Goal: Task Accomplishment & Management: Complete application form

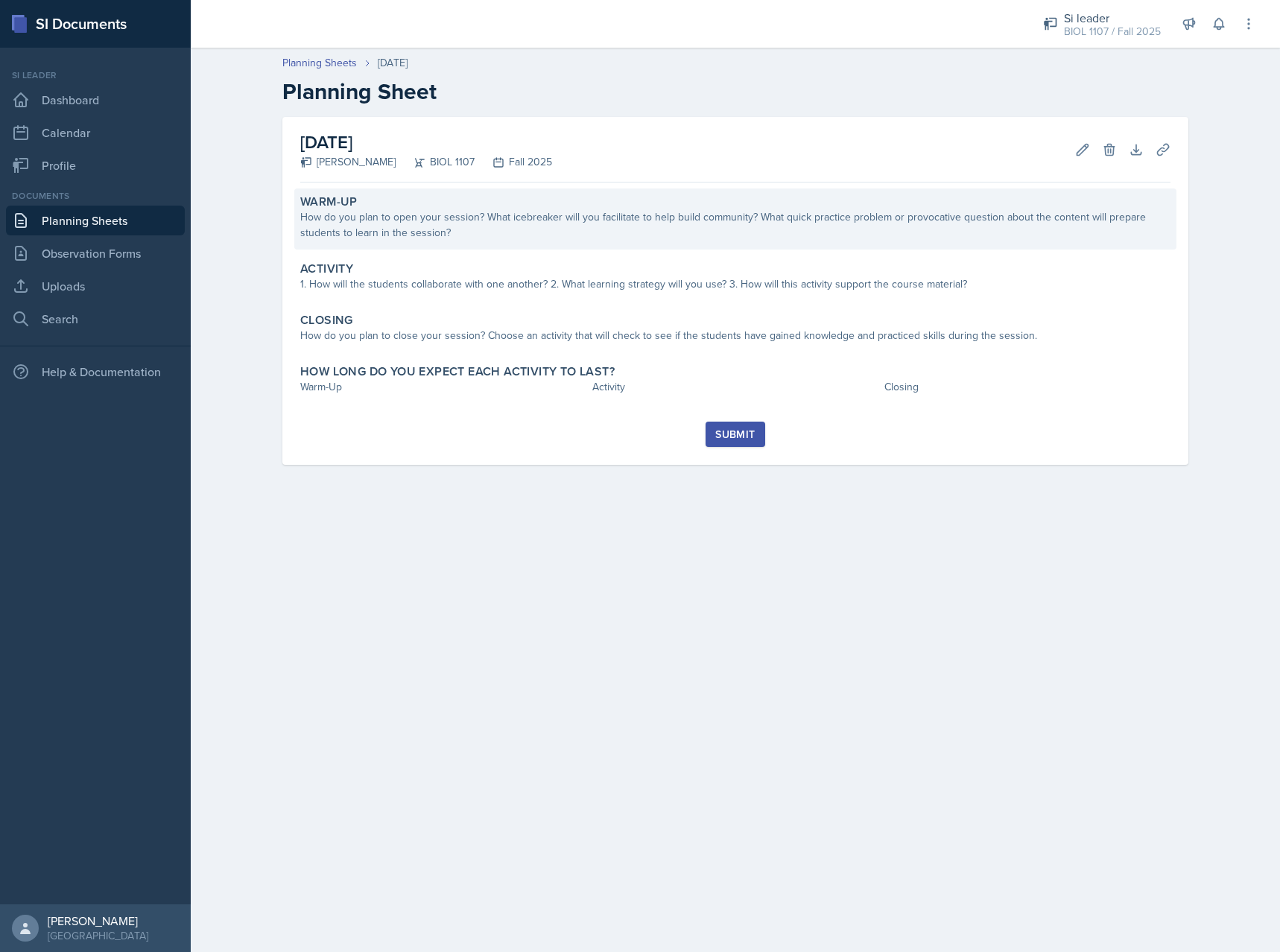
click at [511, 222] on div "How do you plan to open your session? What icebreaker will you facilitate to he…" at bounding box center [734, 225] width 870 height 31
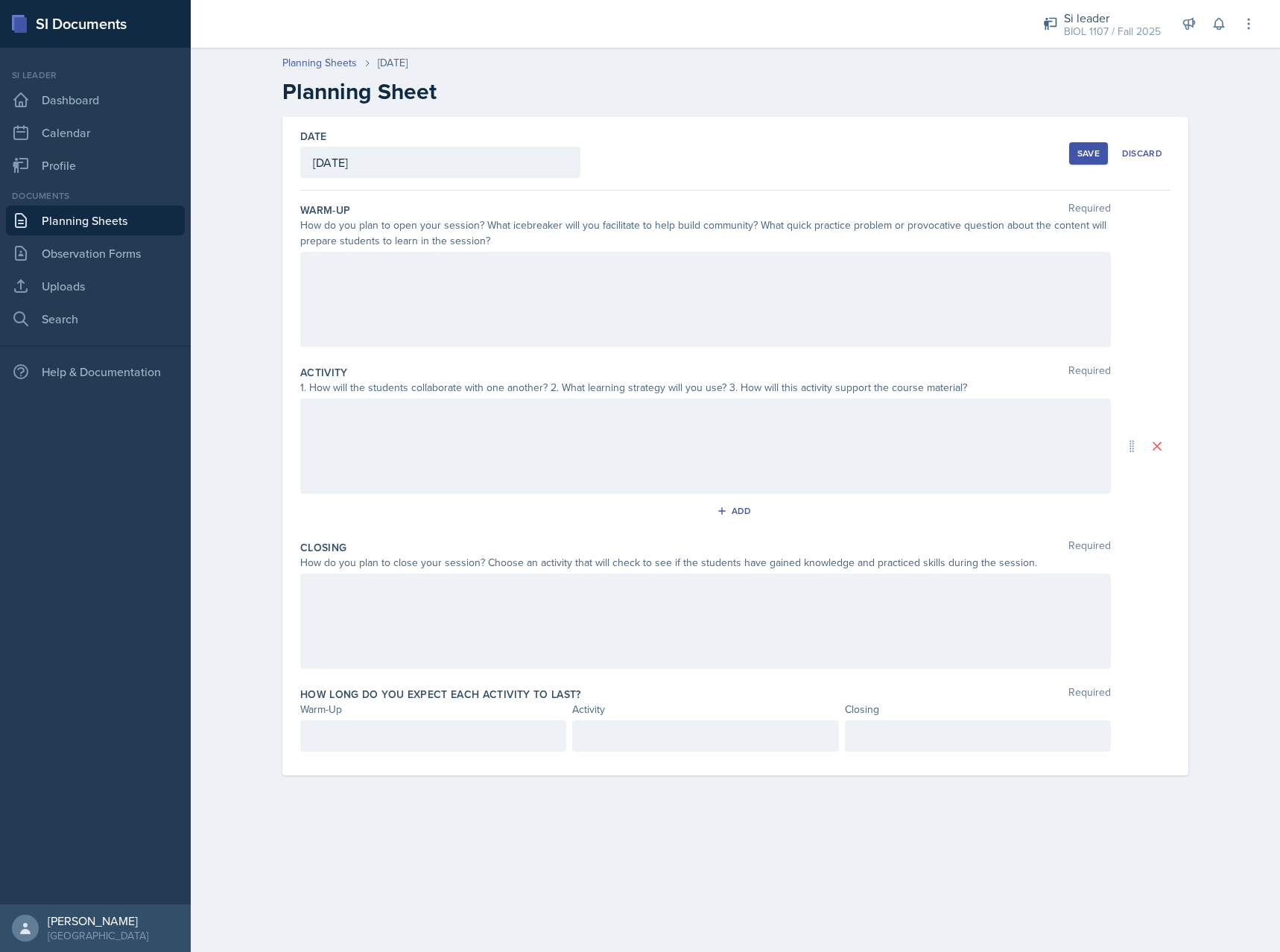
click at [524, 284] on div at bounding box center [705, 299] width 810 height 95
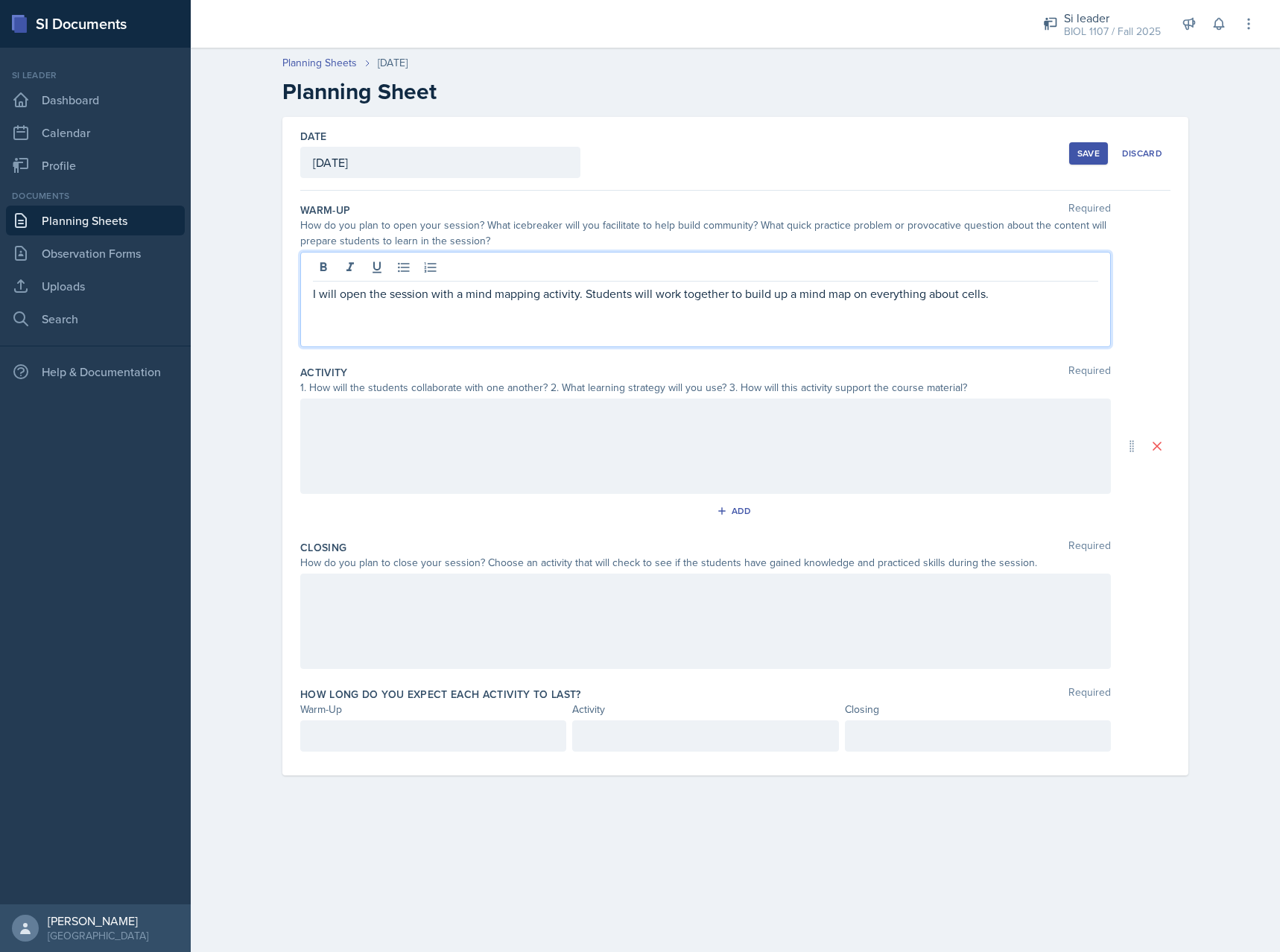
click at [1048, 440] on div at bounding box center [705, 446] width 810 height 95
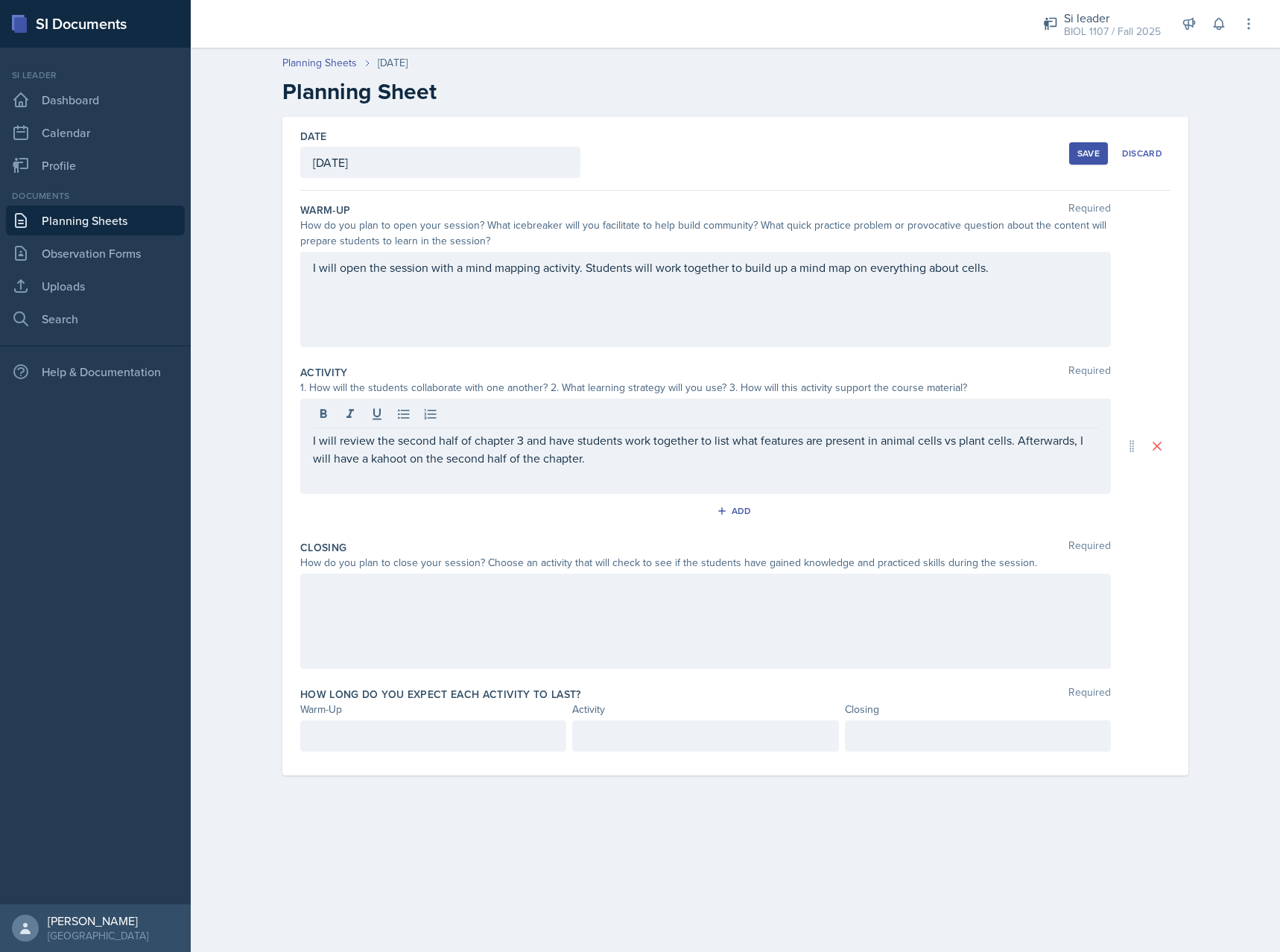
click at [604, 620] on div at bounding box center [705, 621] width 810 height 95
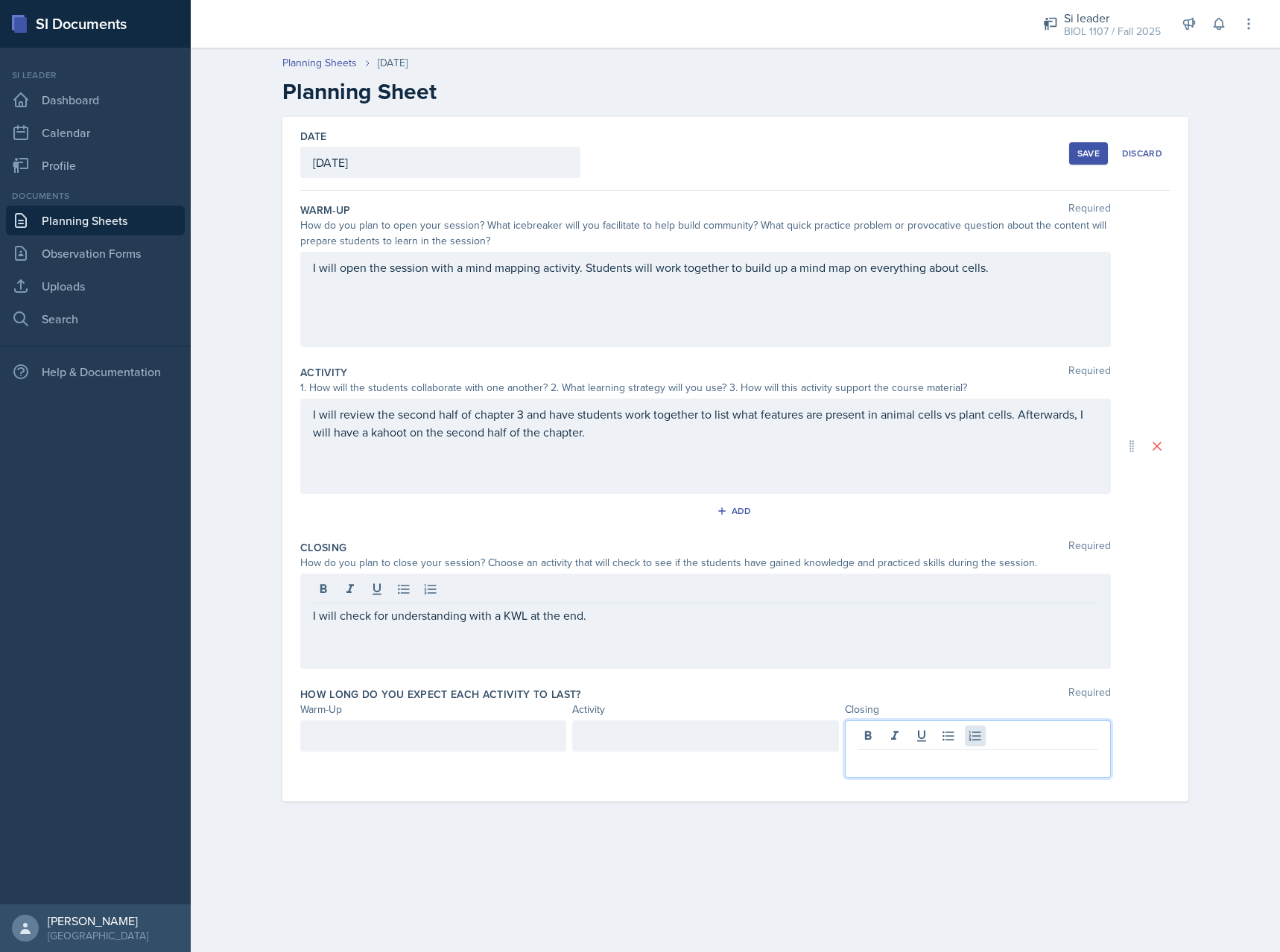
click at [970, 742] on div at bounding box center [977, 749] width 266 height 58
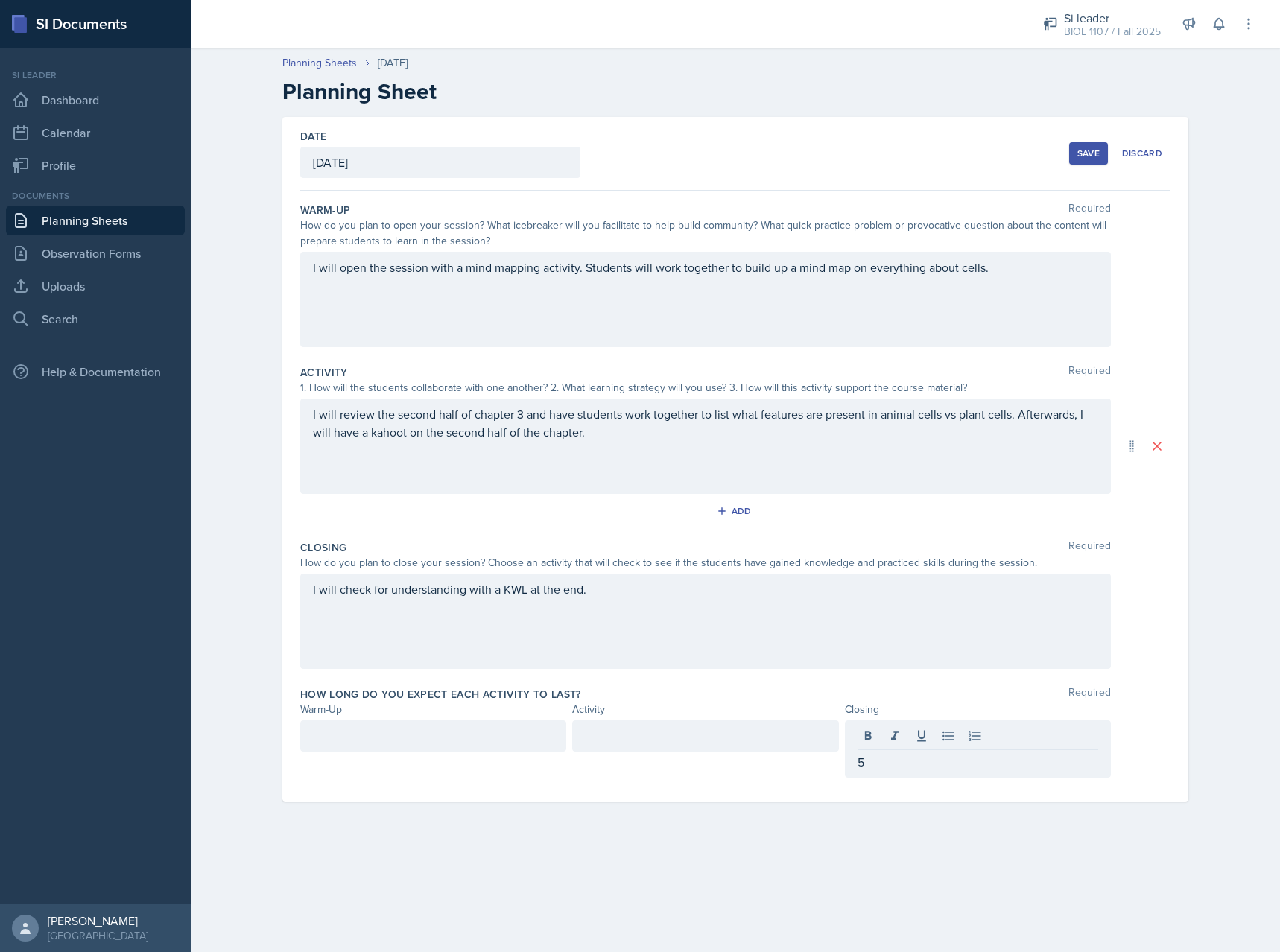
click at [684, 725] on div at bounding box center [705, 736] width 266 height 31
click at [435, 740] on div at bounding box center [433, 736] width 266 height 31
click at [652, 727] on div at bounding box center [705, 736] width 266 height 31
click at [726, 852] on main "Planning Sheets [DATE] Planning Sheet Date [DATE] [DATE] 27 28 29 30 31 1 2 3 4…" at bounding box center [734, 500] width 1089 height 904
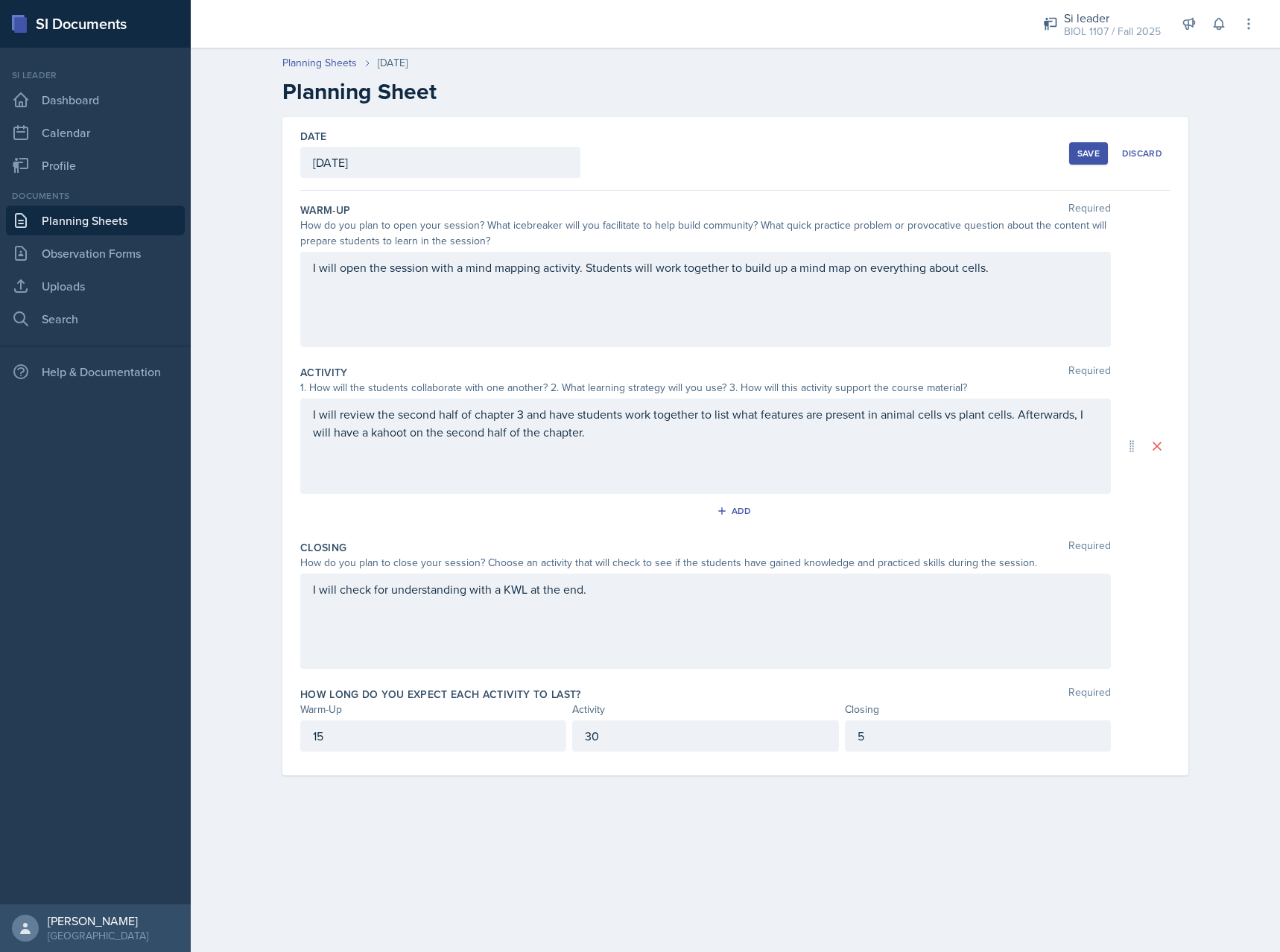
click at [633, 744] on div "30" at bounding box center [705, 736] width 266 height 31
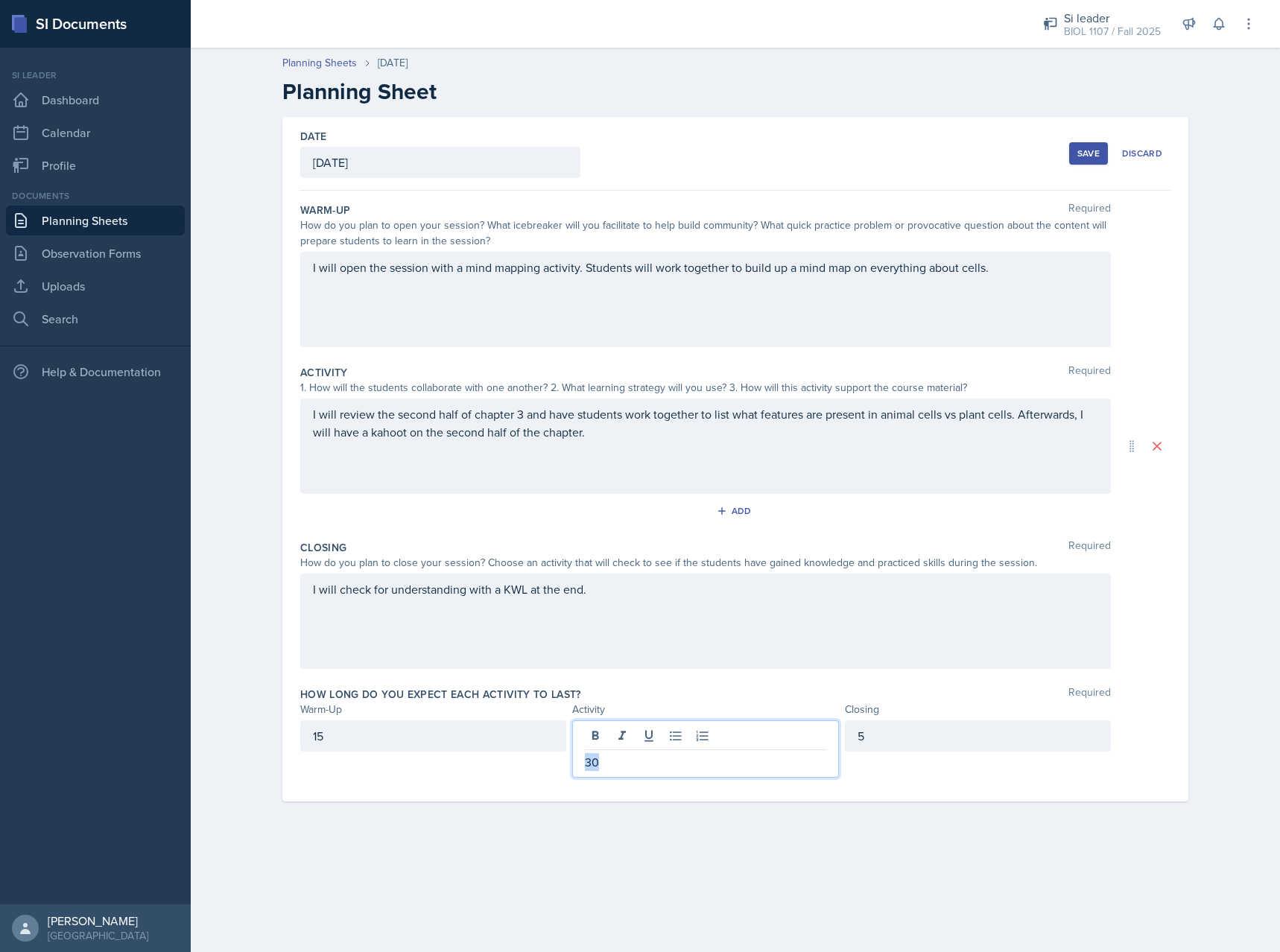
drag, startPoint x: 639, startPoint y: 755, endPoint x: 530, endPoint y: 767, distance: 109.7
click at [572, 767] on div "30" at bounding box center [705, 749] width 266 height 58
click at [633, 831] on div "Date [DATE] [DATE] 27 28 29 30 31 1 2 3 4 5 6 7 8 9 10 11 12 13 14 15 16 17 18 …" at bounding box center [735, 477] width 953 height 720
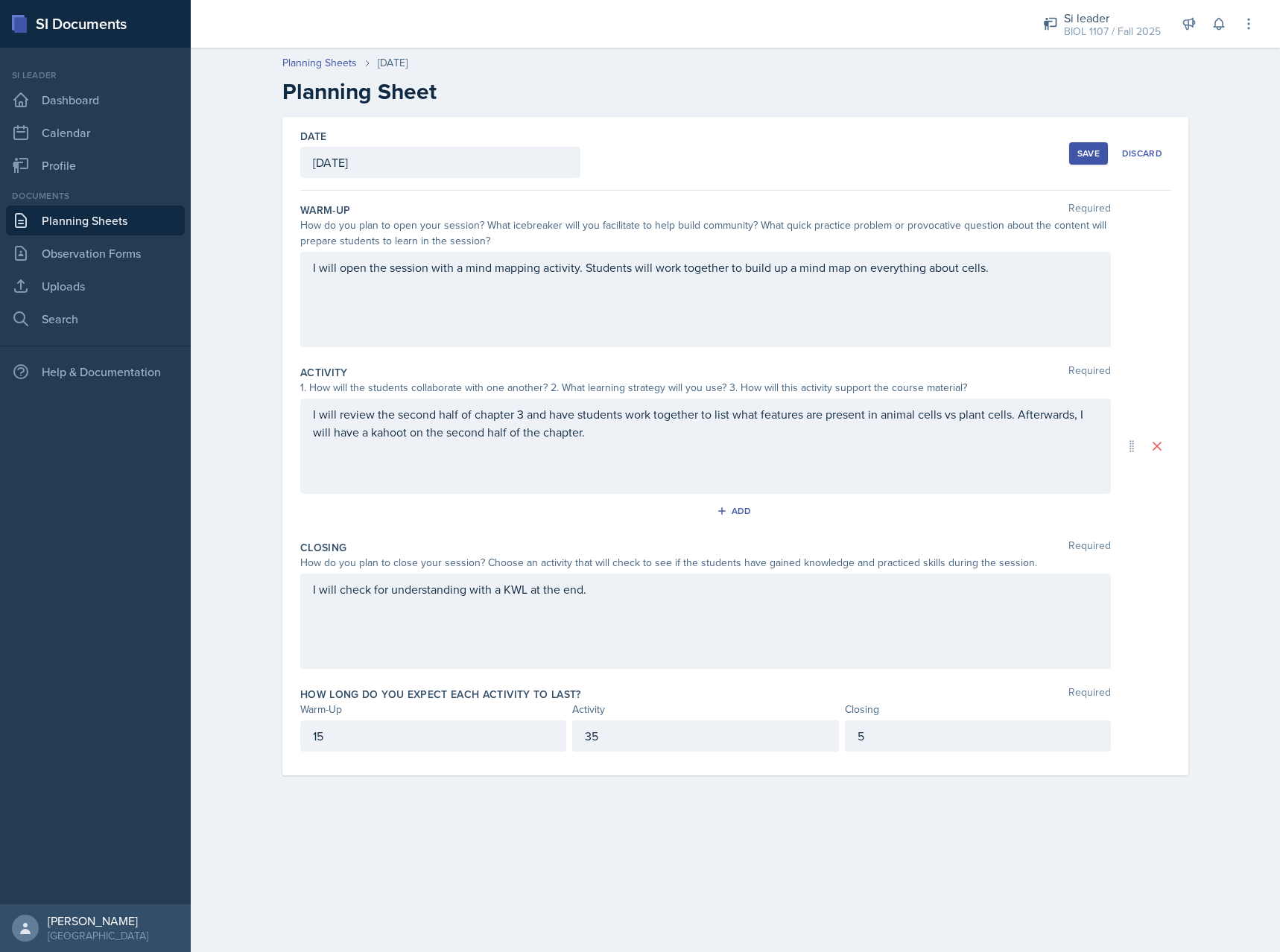
click at [832, 892] on main "Planning Sheets [DATE] Planning Sheet Date [DATE] [DATE] 27 28 29 30 31 1 2 3 4…" at bounding box center [734, 500] width 1089 height 904
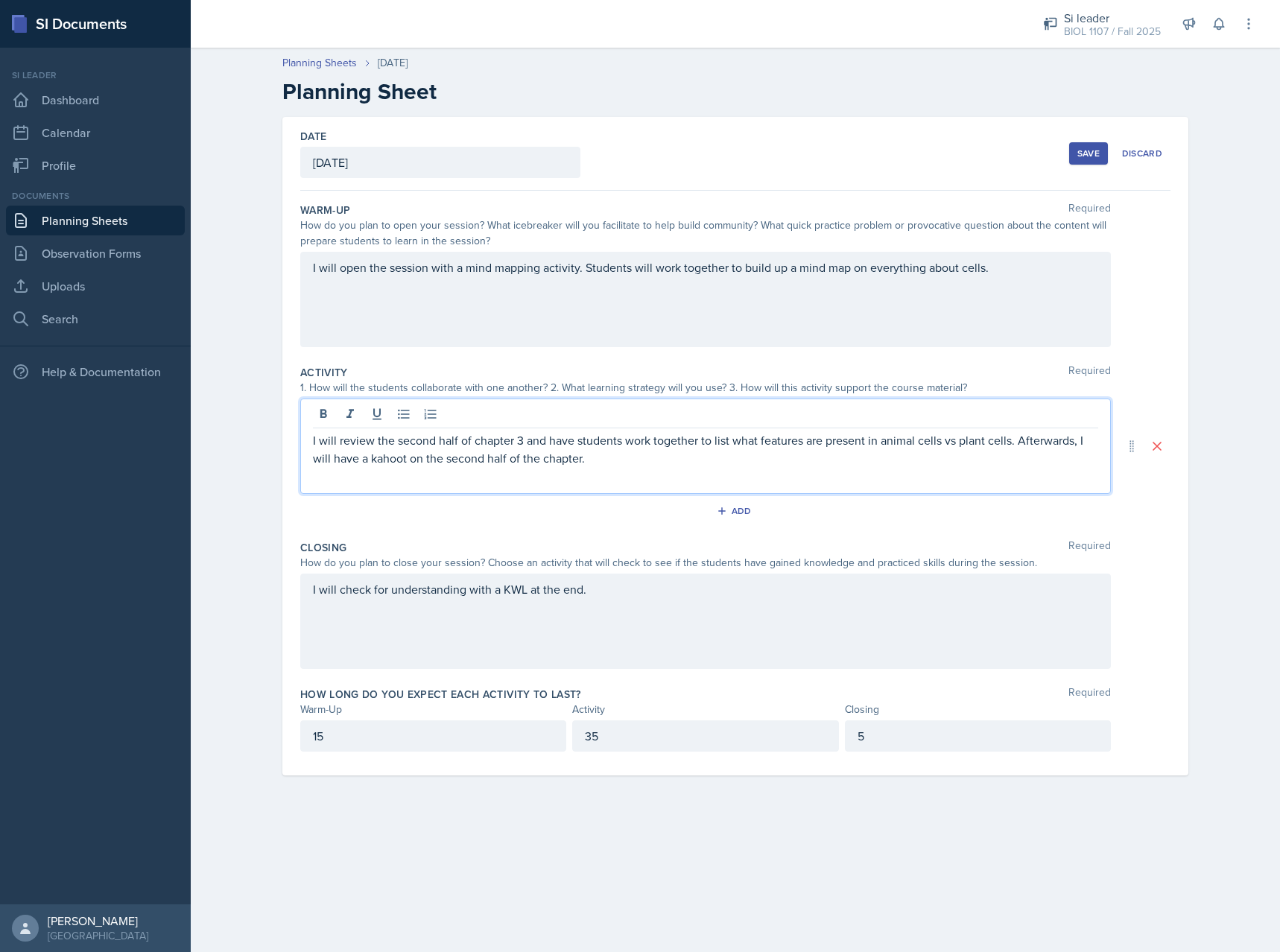
click at [680, 426] on div "I will review the second half of chapter 3 and have students work together to l…" at bounding box center [705, 446] width 810 height 95
click at [1074, 148] on button "Save" at bounding box center [1088, 154] width 38 height 23
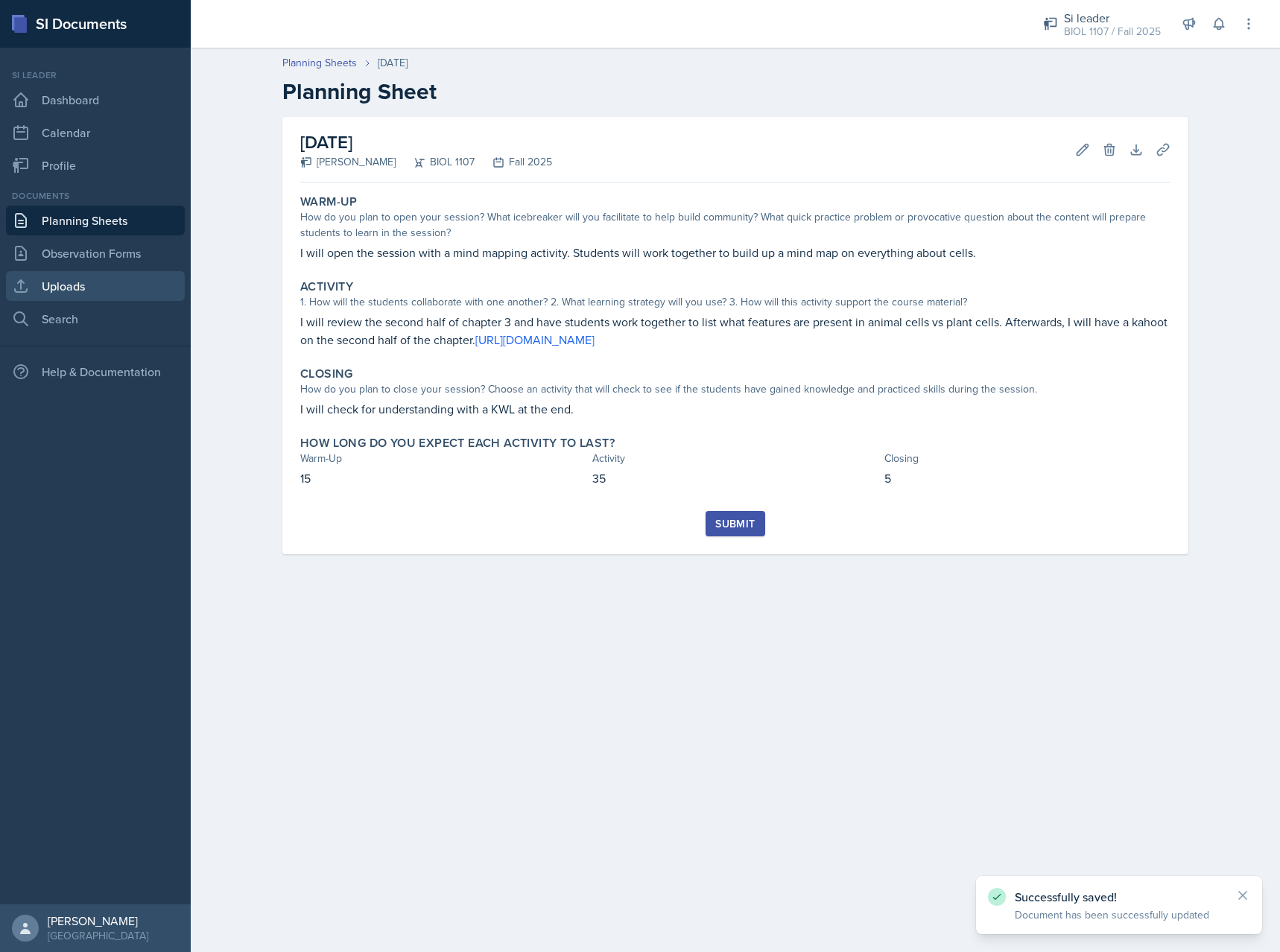
click at [61, 295] on link "Uploads" at bounding box center [95, 286] width 178 height 30
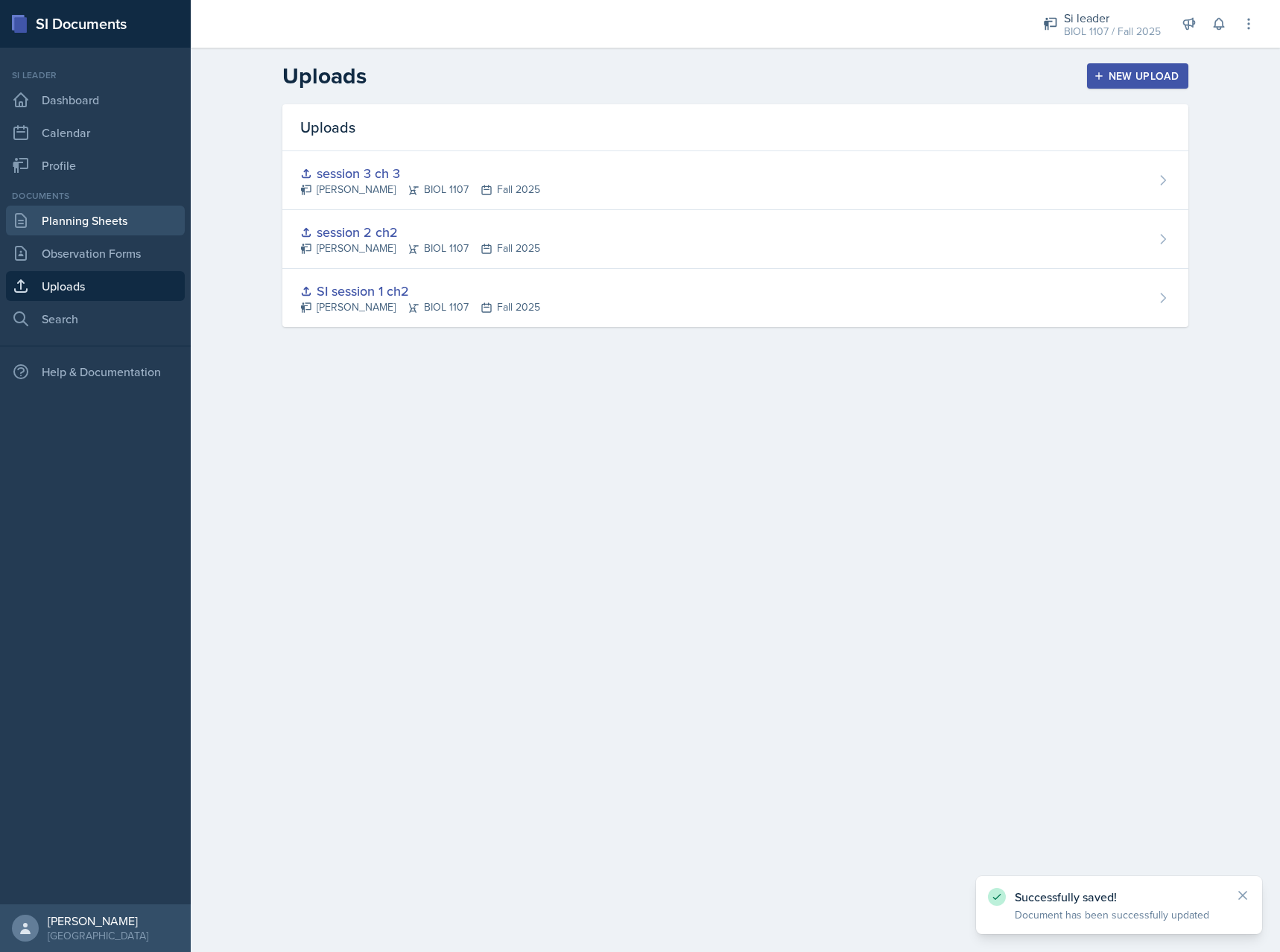
click at [87, 233] on link "Planning Sheets" at bounding box center [95, 220] width 178 height 30
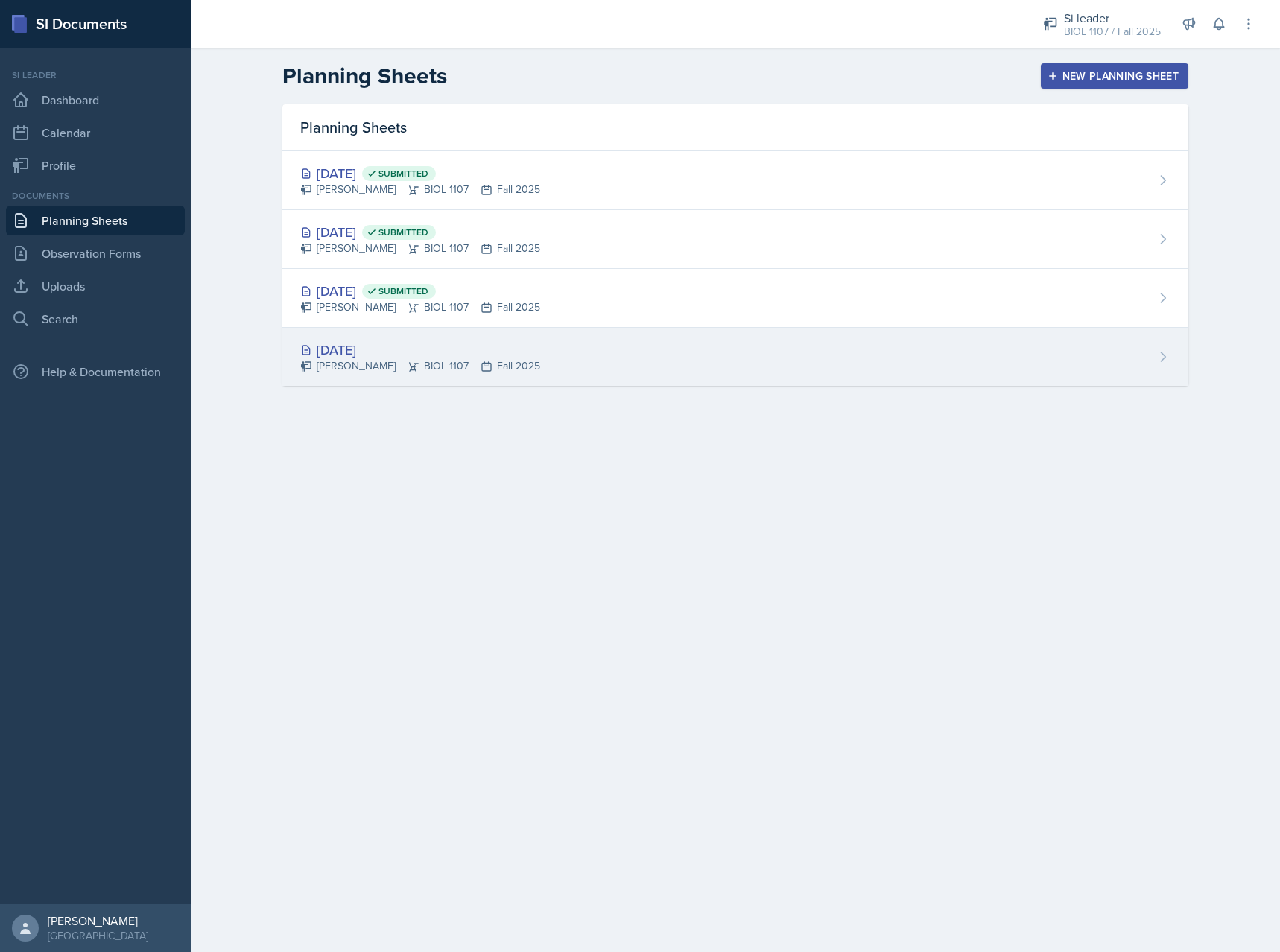
click at [587, 351] on div "[DATE] [PERSON_NAME] BIOL 1107 Fall 2025" at bounding box center [735, 357] width 906 height 58
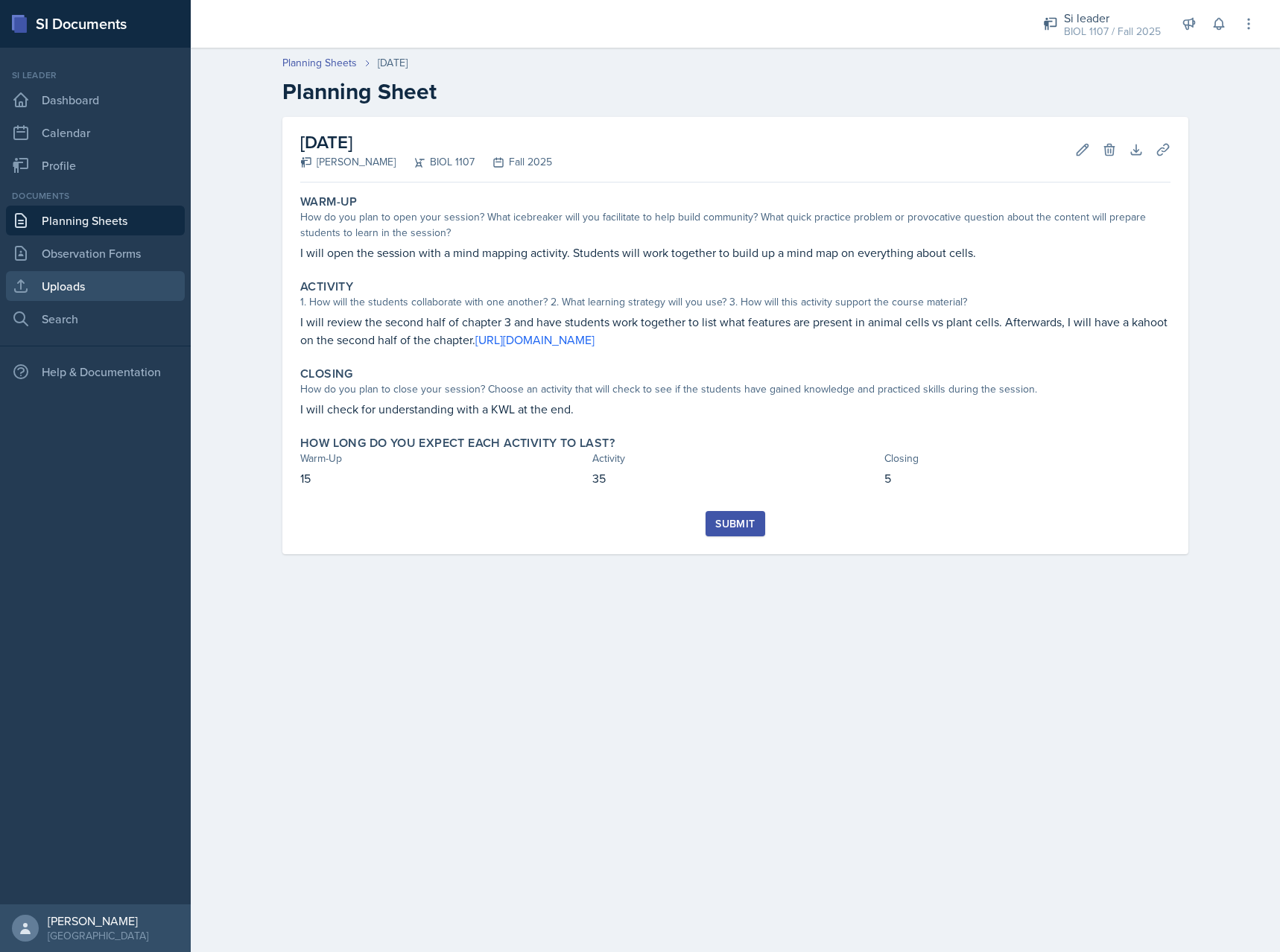
click at [86, 287] on link "Uploads" at bounding box center [95, 286] width 178 height 30
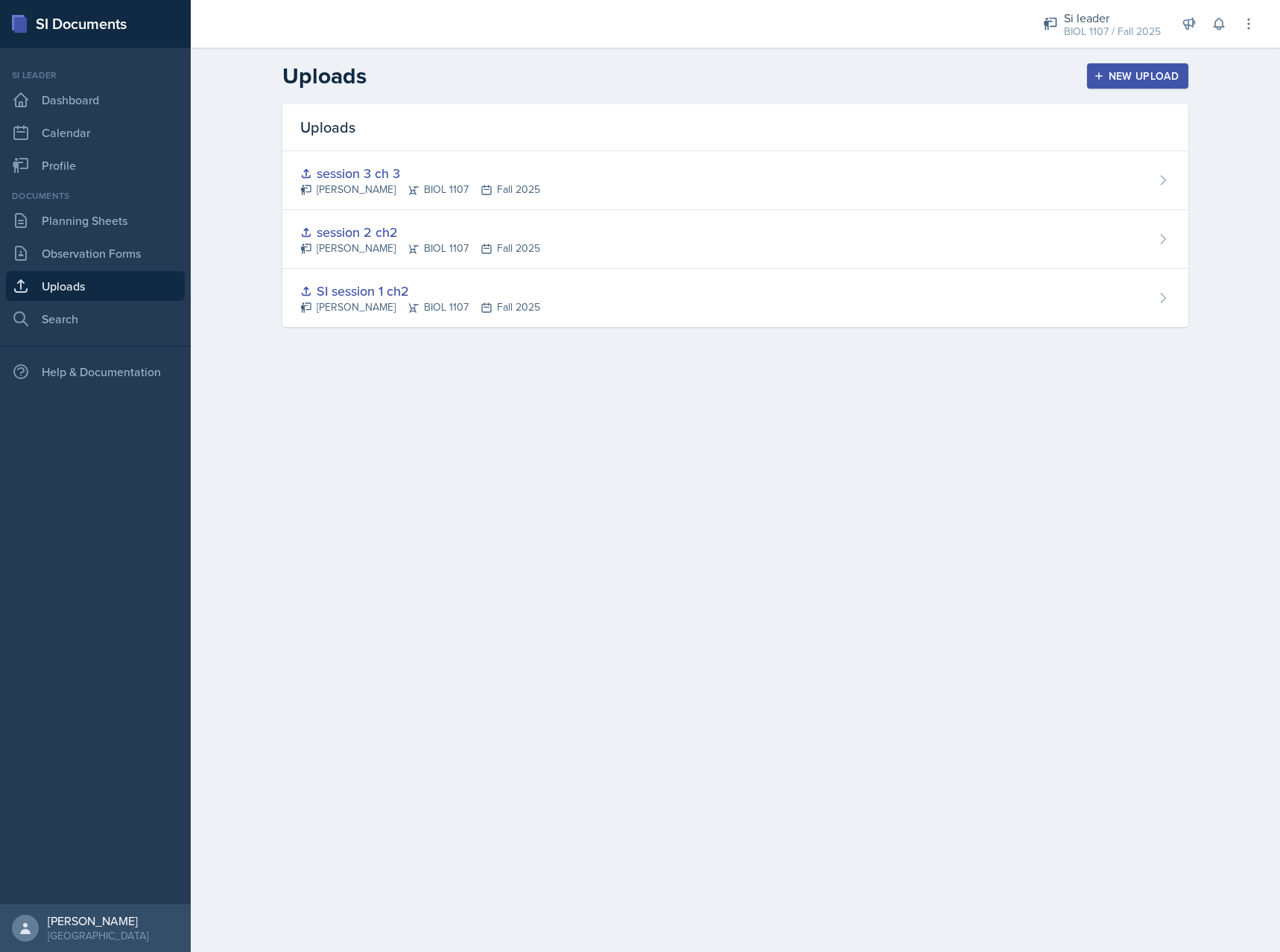
click at [1108, 86] on button "New Upload" at bounding box center [1137, 75] width 102 height 25
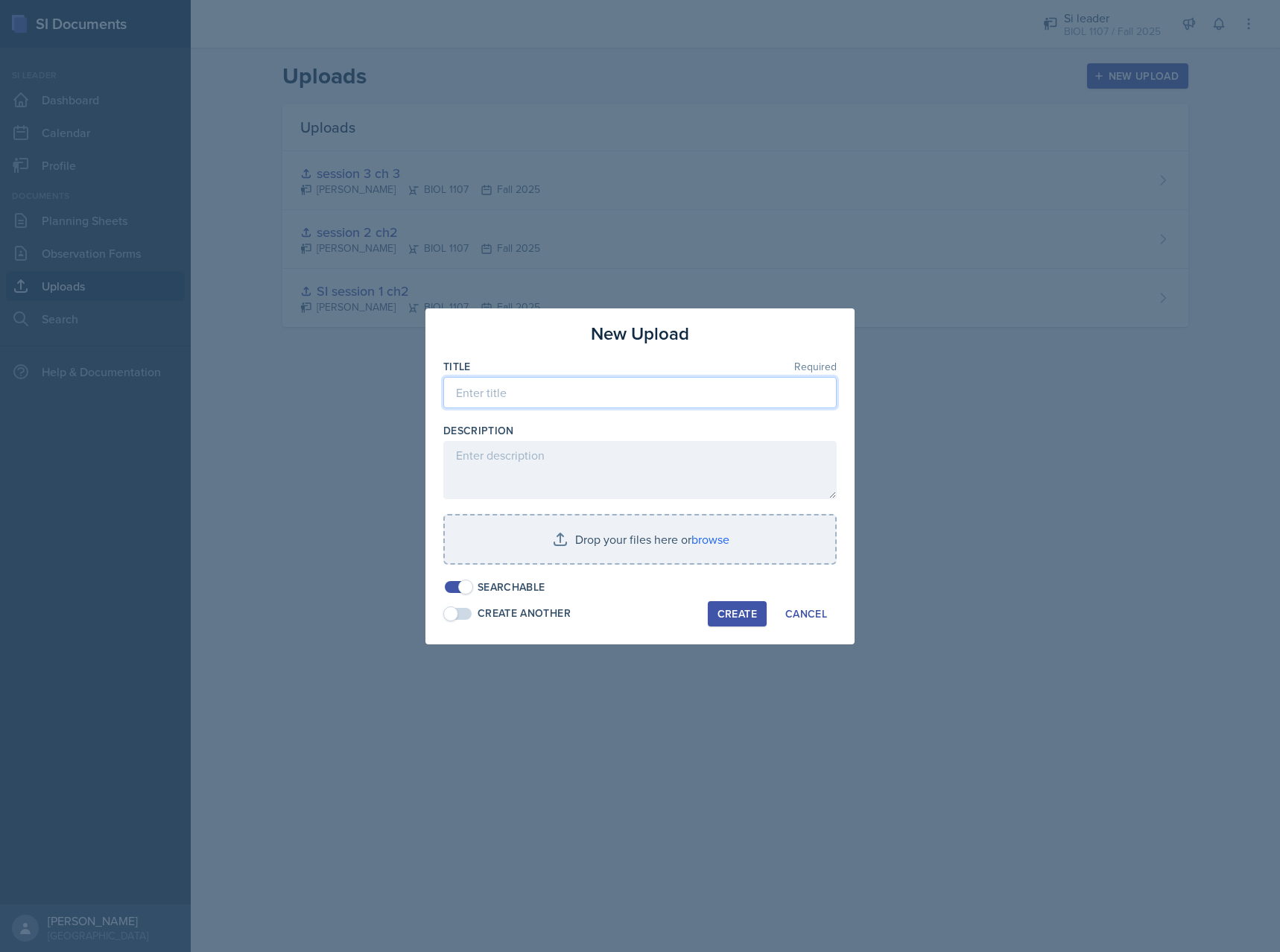
click at [581, 384] on input at bounding box center [640, 393] width 393 height 31
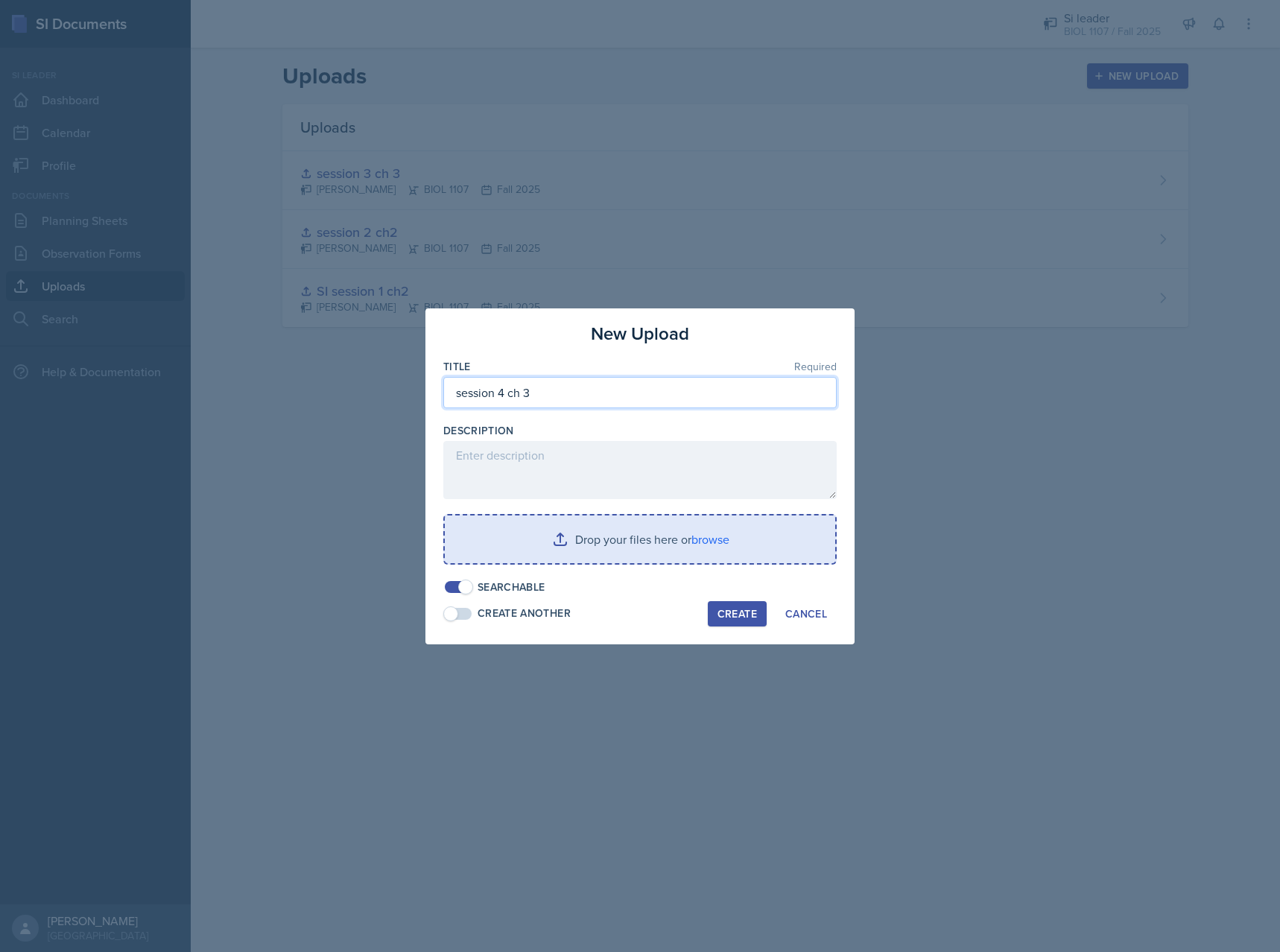
type input "session 4 ch 3"
click at [584, 551] on input "file" at bounding box center [640, 539] width 390 height 48
click at [571, 536] on input "file" at bounding box center [640, 539] width 390 height 48
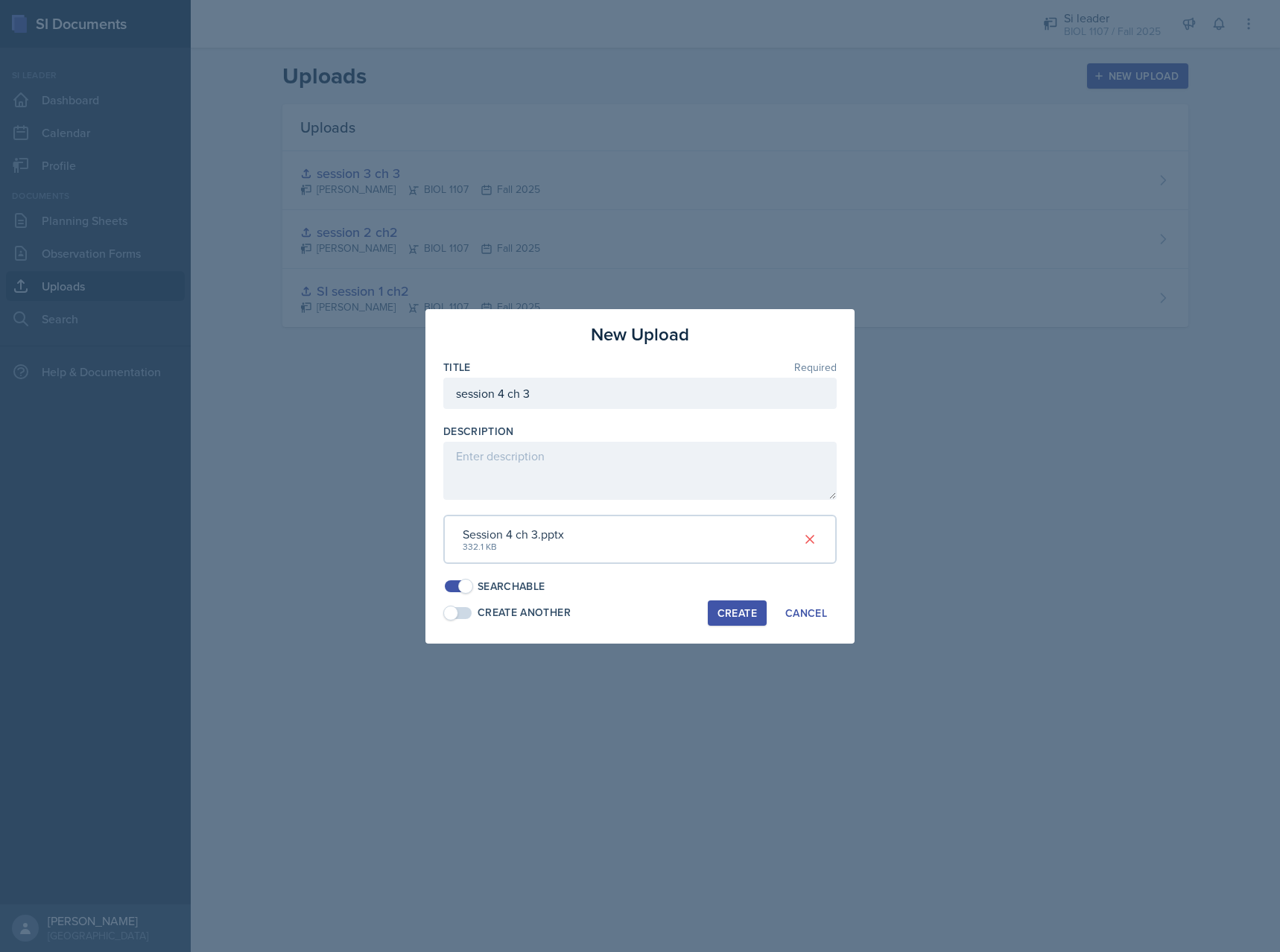
click at [719, 619] on div "Create" at bounding box center [736, 613] width 39 height 12
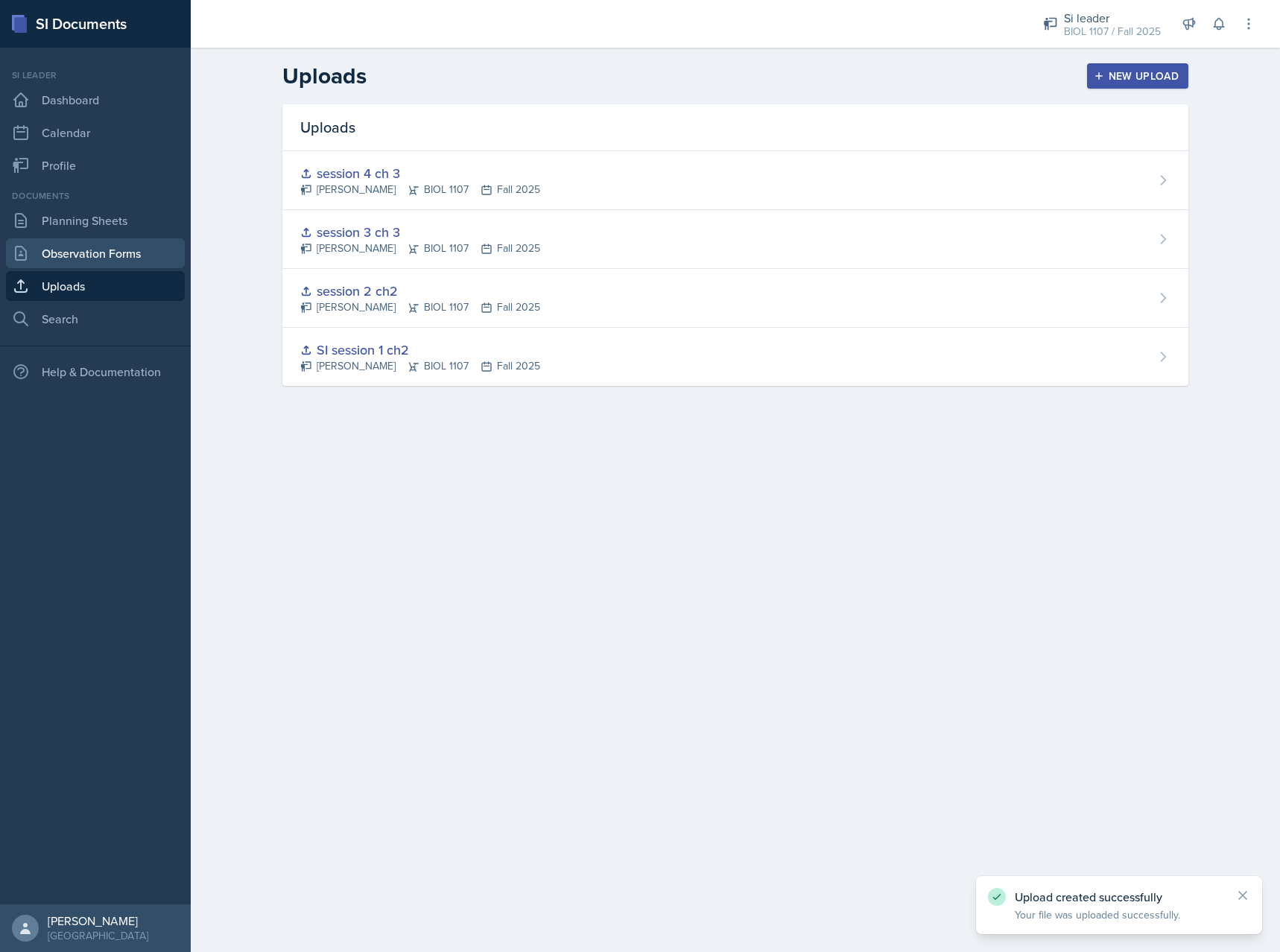
click at [104, 250] on link "Observation Forms" at bounding box center [95, 254] width 178 height 30
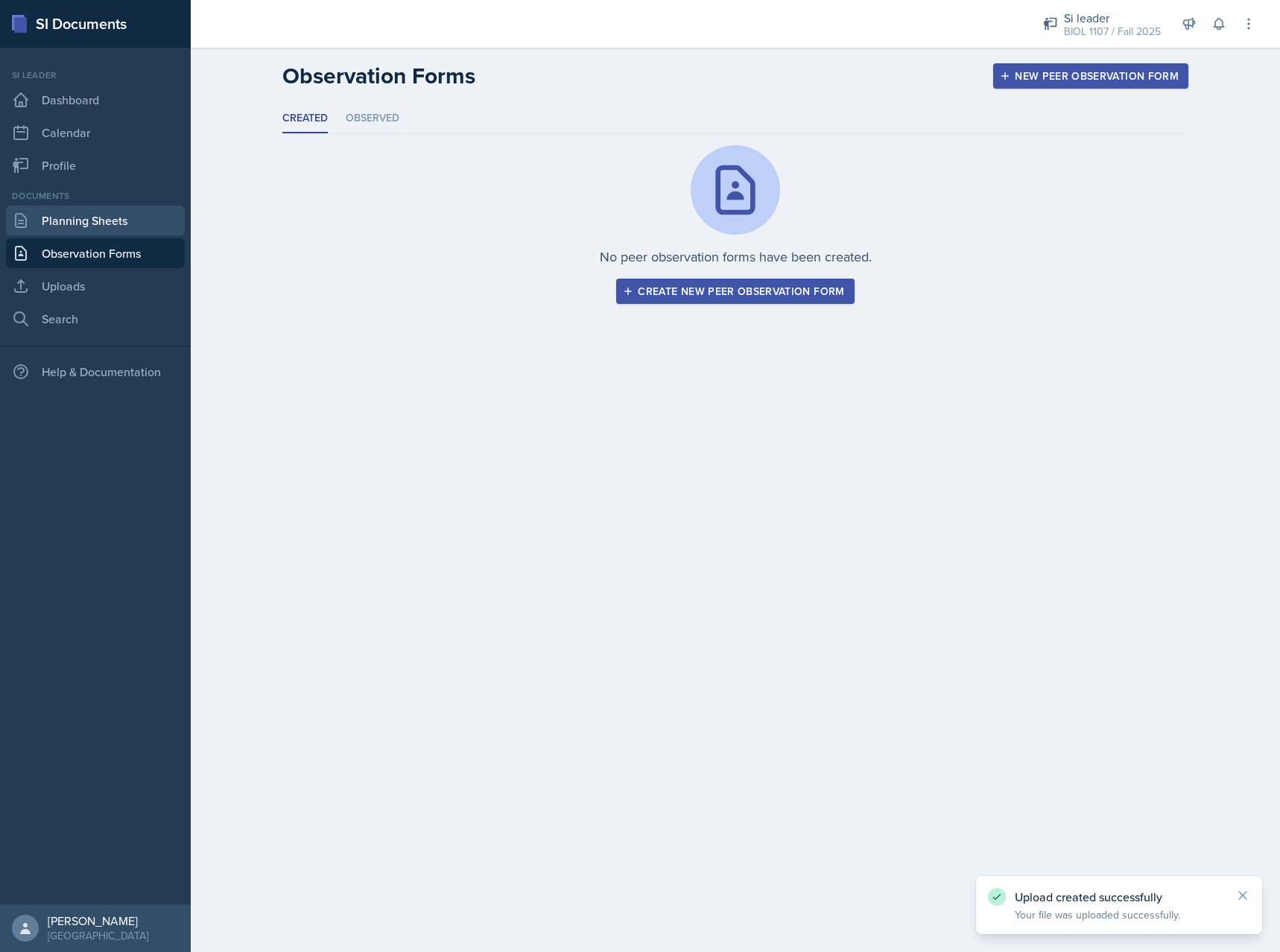
click at [95, 225] on link "Planning Sheets" at bounding box center [95, 220] width 178 height 30
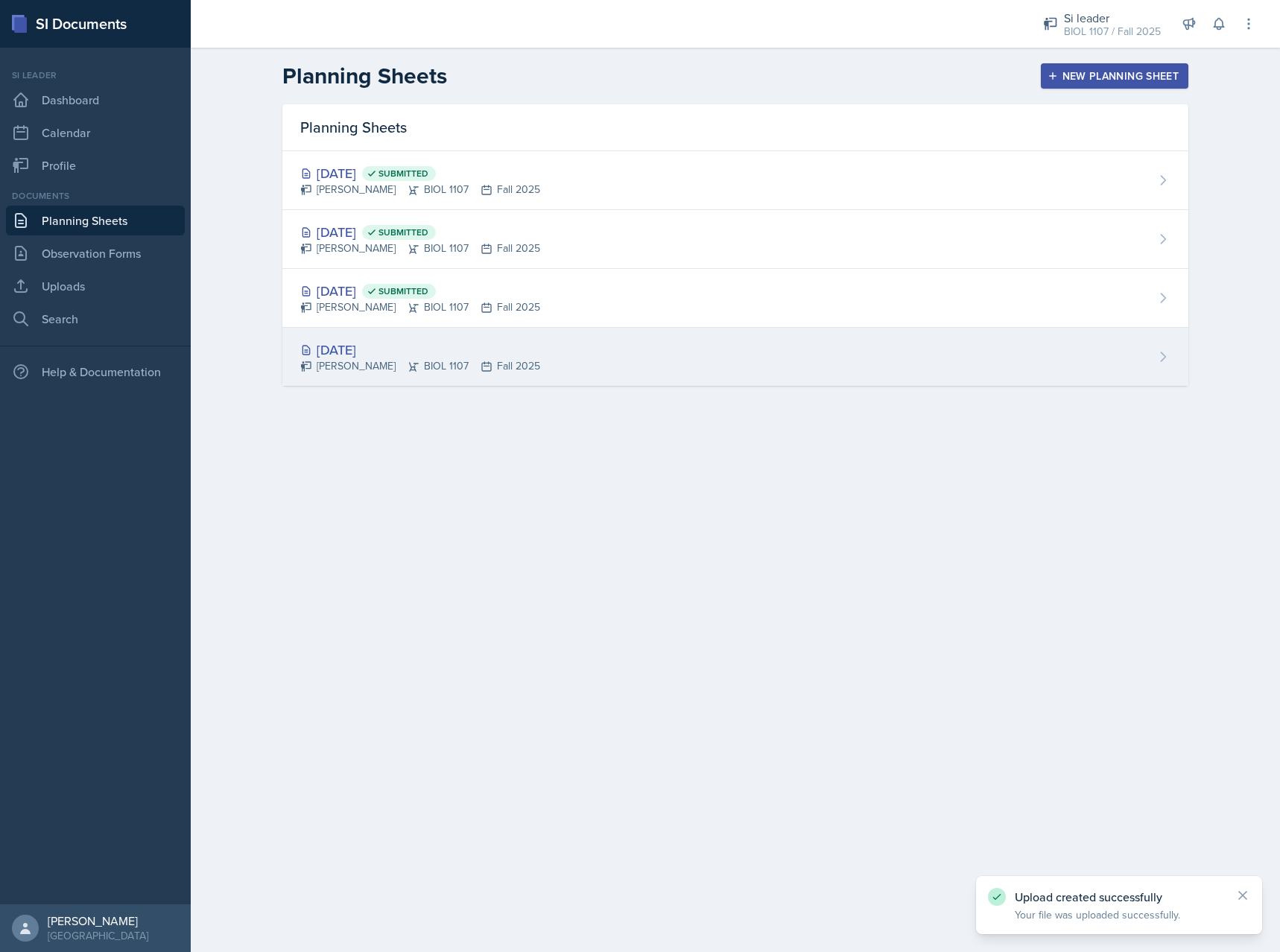
click at [506, 366] on div "[PERSON_NAME] BIOL 1107 Fall 2025" at bounding box center [420, 366] width 240 height 16
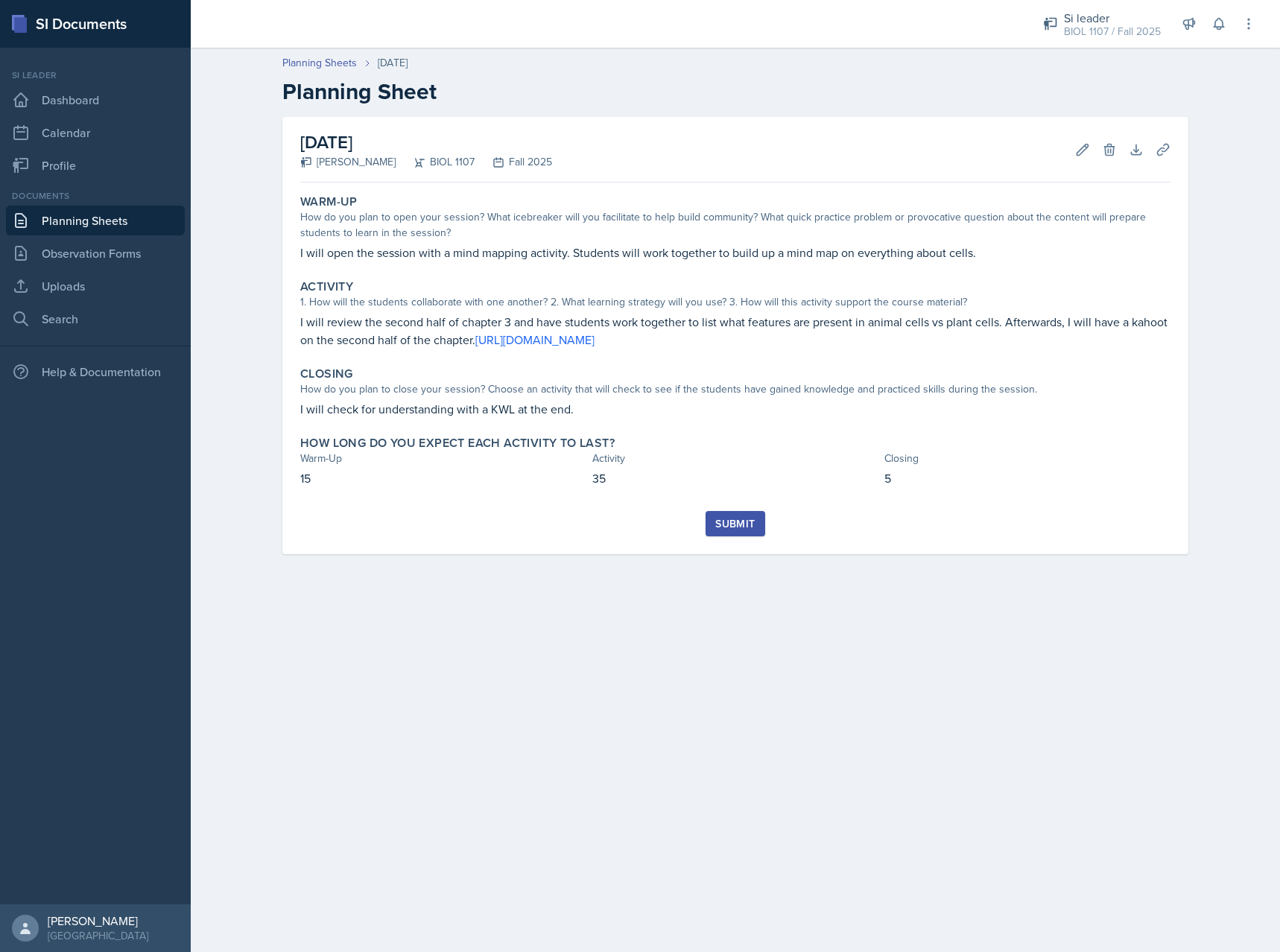
click at [744, 530] on div "Submit" at bounding box center [734, 524] width 39 height 12
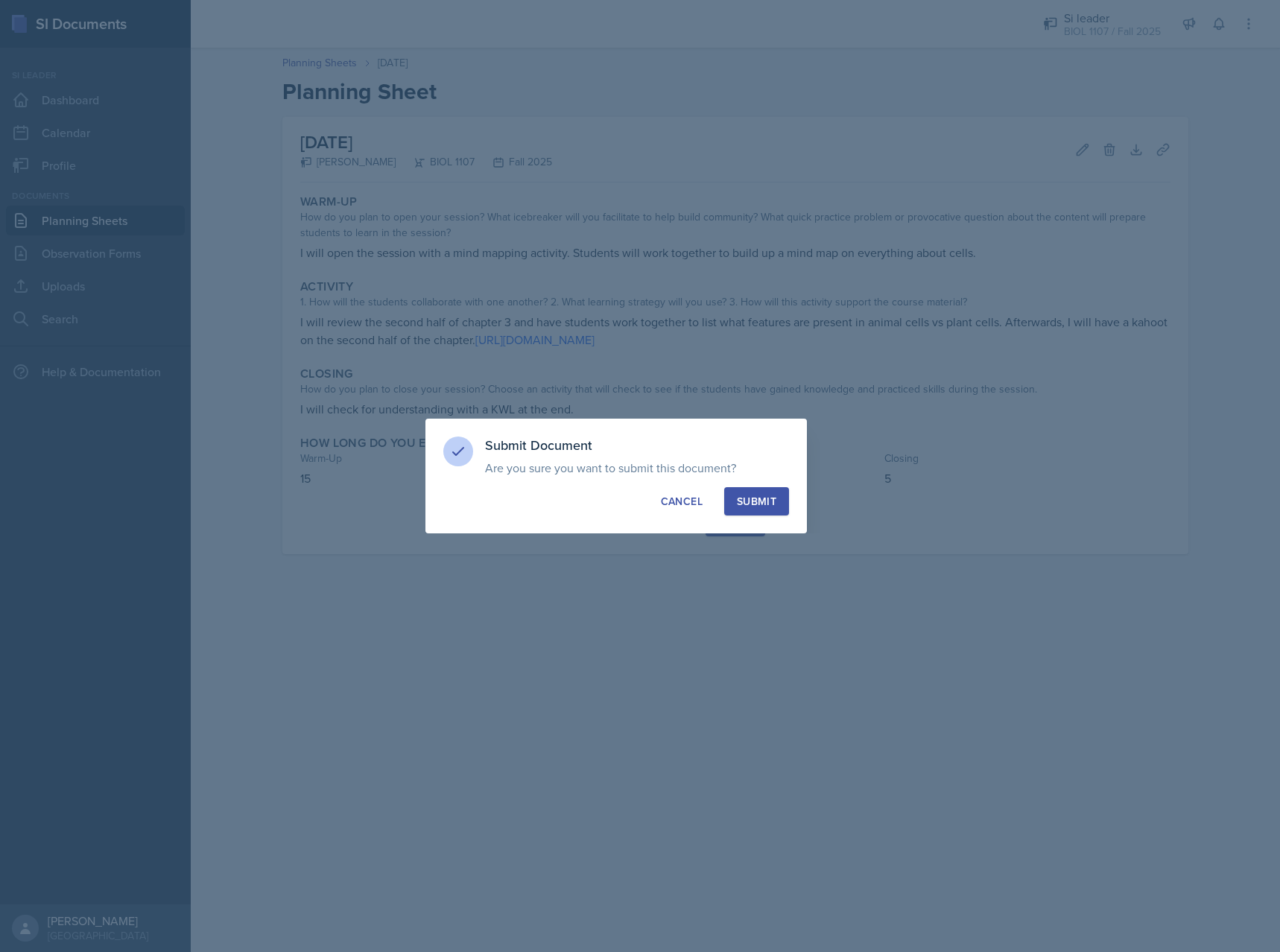
click at [751, 506] on div "Submit" at bounding box center [756, 501] width 39 height 15
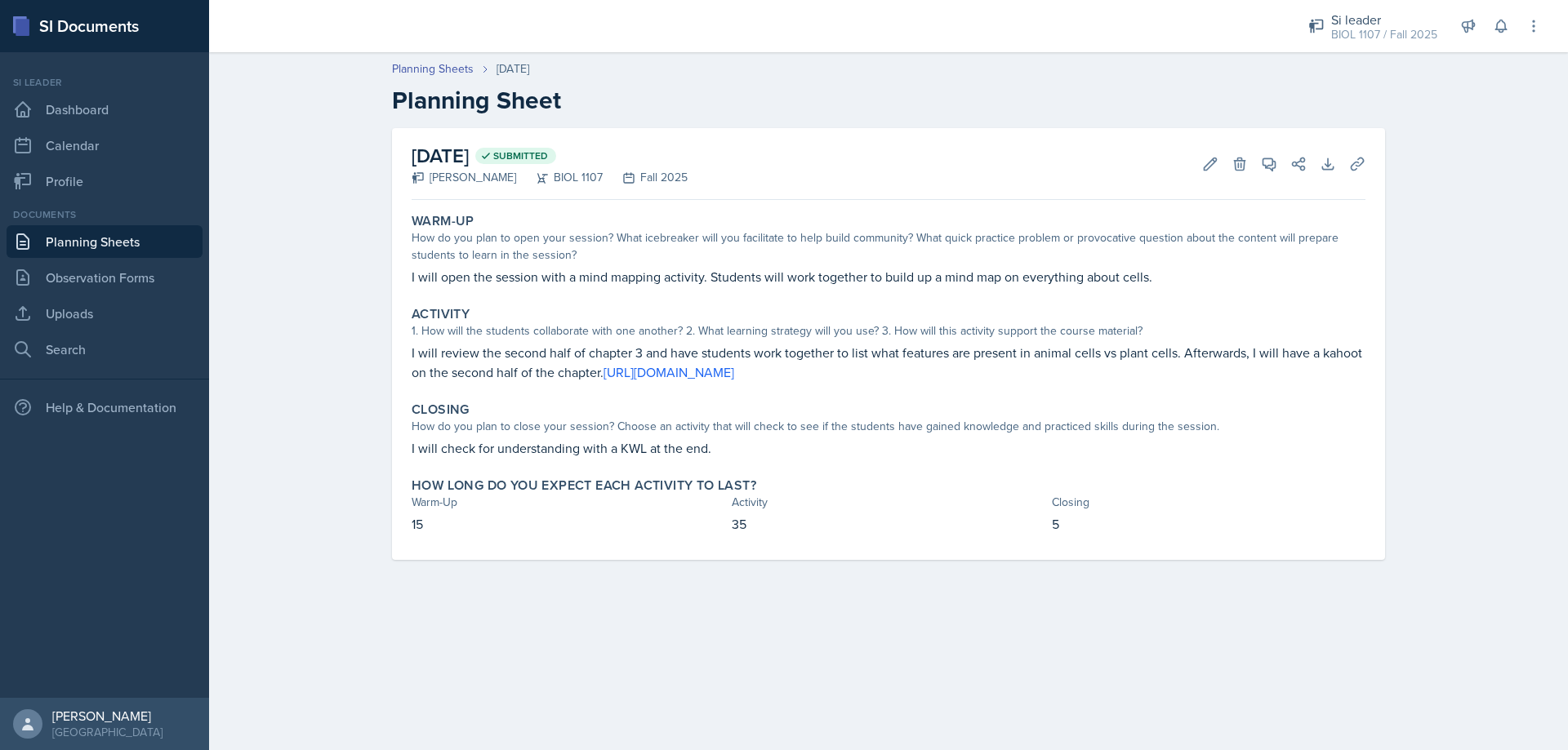
click at [76, 253] on link "Planning Sheets" at bounding box center [104, 241] width 196 height 33
